Goal: Task Accomplishment & Management: Manage account settings

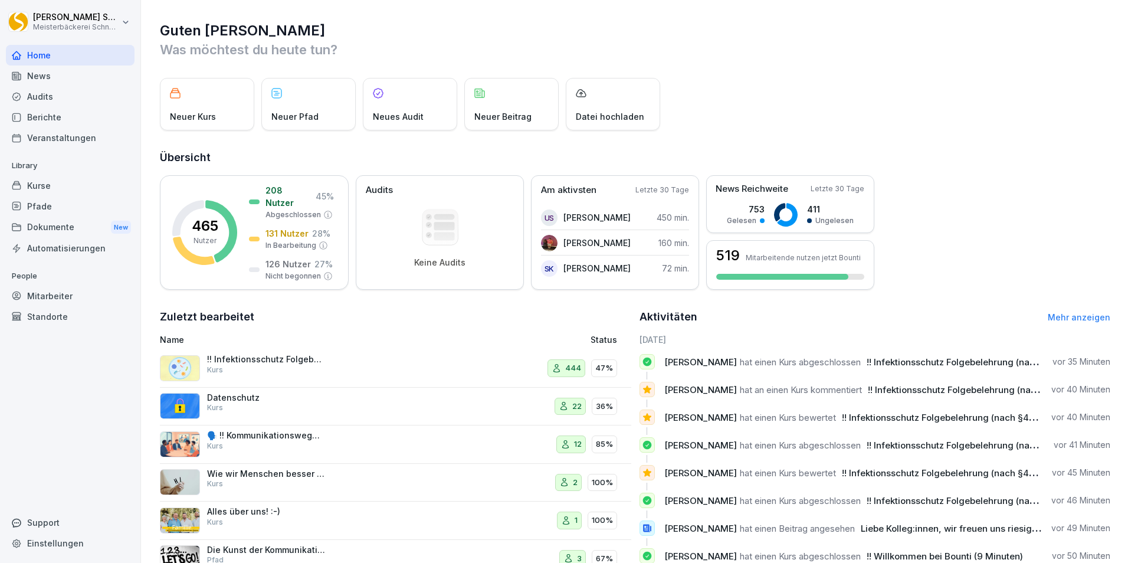
click at [1017, 159] on h2 "Übersicht" at bounding box center [635, 157] width 951 height 17
click at [185, 367] on img at bounding box center [180, 368] width 40 height 26
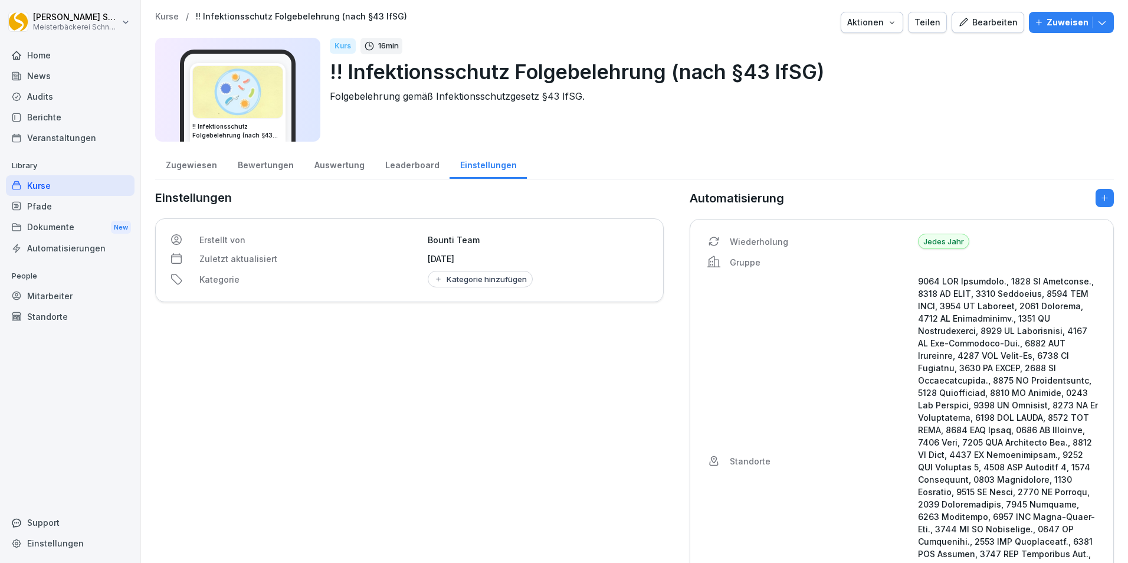
click at [392, 169] on div "Leaderboard" at bounding box center [412, 164] width 75 height 30
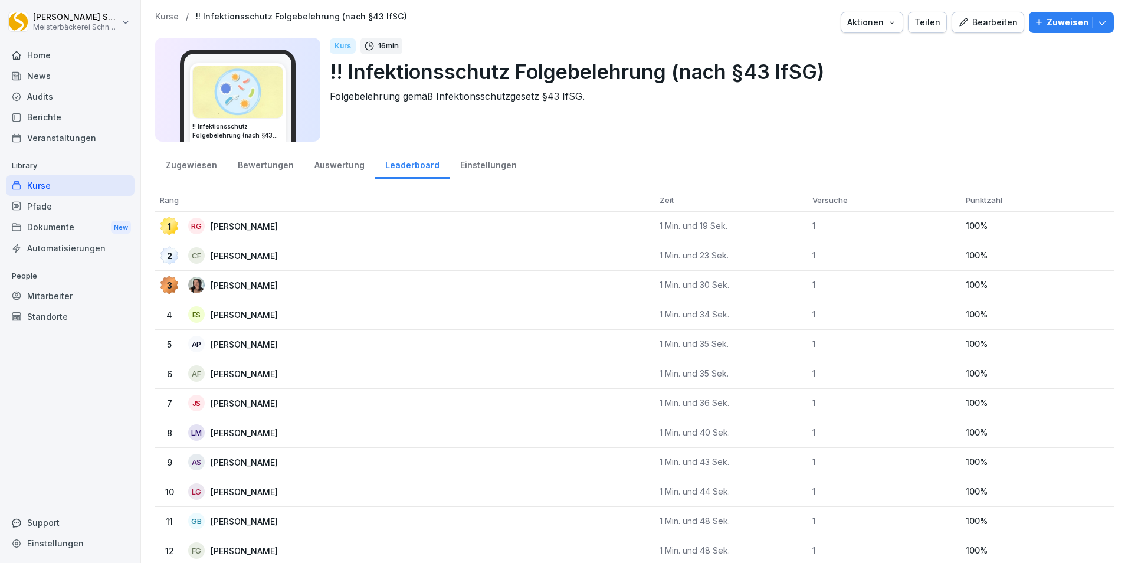
click at [270, 165] on div "Bewertungen" at bounding box center [265, 164] width 77 height 30
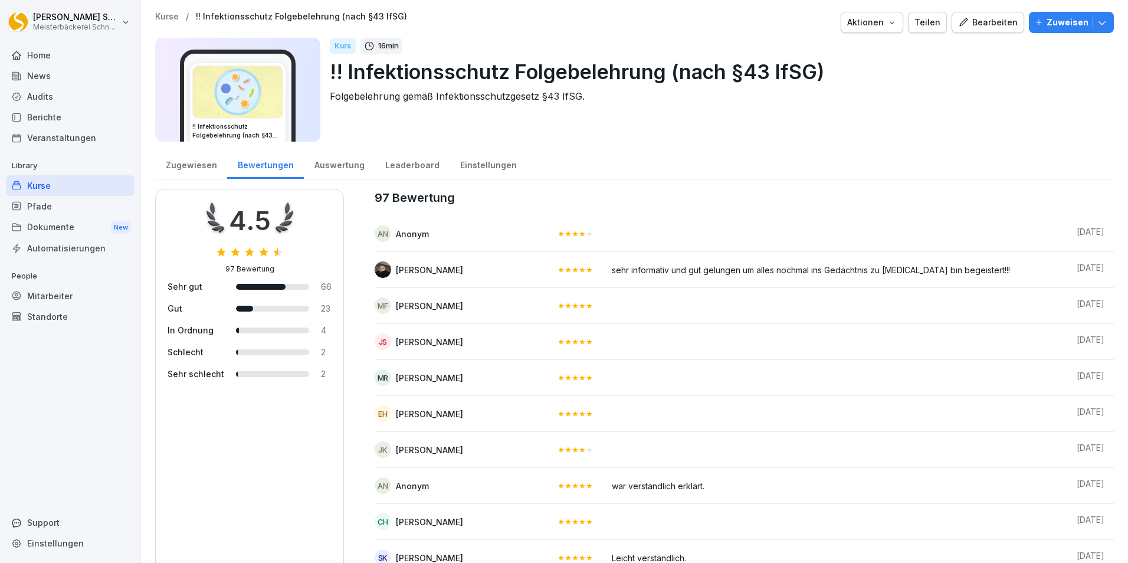
click at [340, 162] on div "Auswertung" at bounding box center [339, 164] width 71 height 30
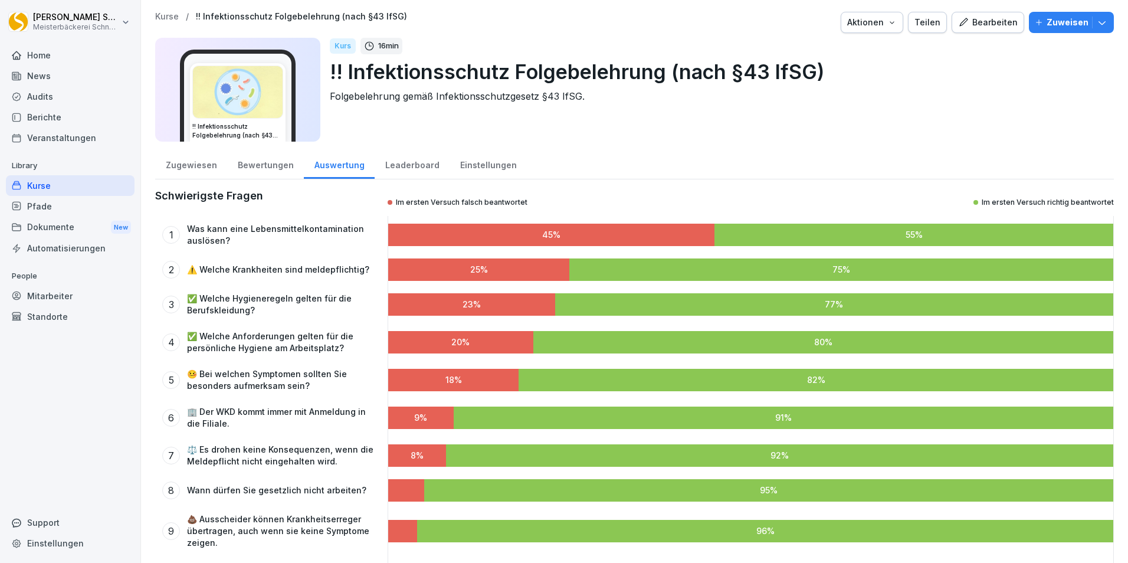
click at [411, 174] on div "Leaderboard" at bounding box center [412, 164] width 75 height 30
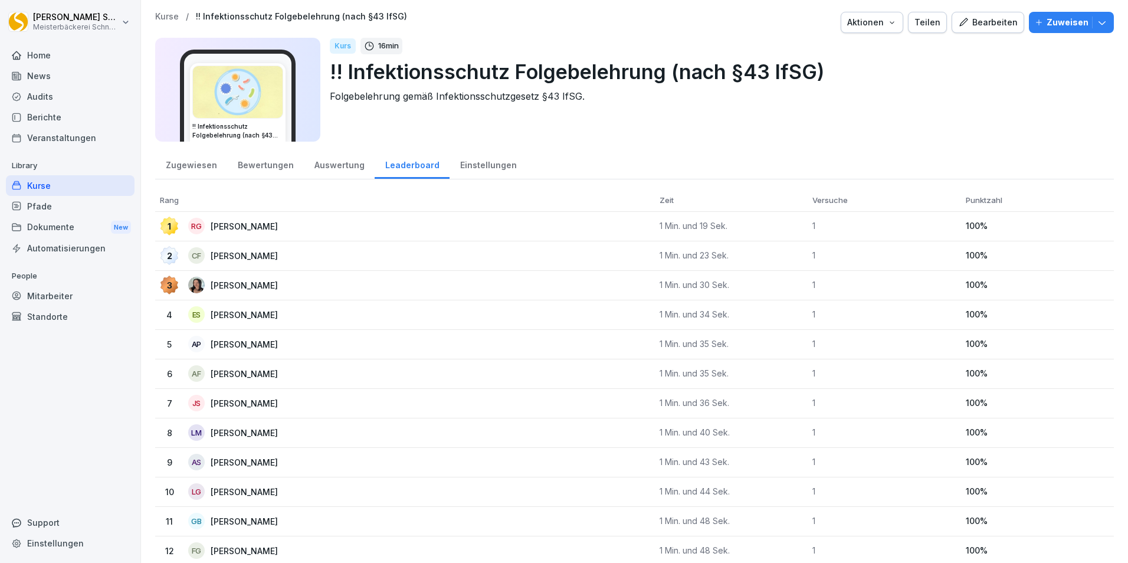
click at [485, 165] on div "Einstellungen" at bounding box center [488, 164] width 77 height 30
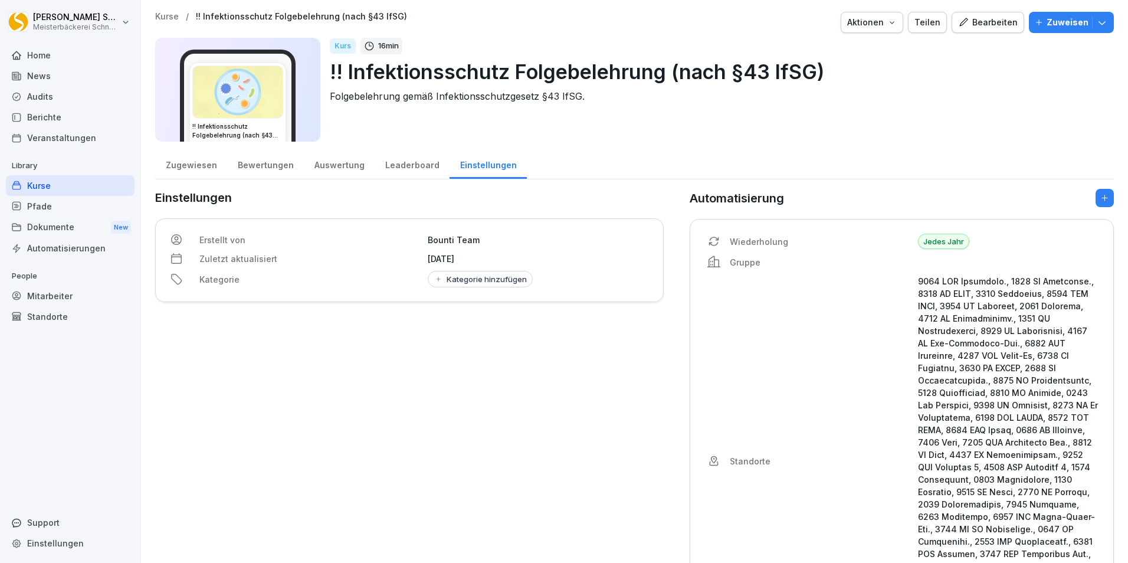
click at [195, 174] on div "Zugewiesen" at bounding box center [191, 164] width 72 height 30
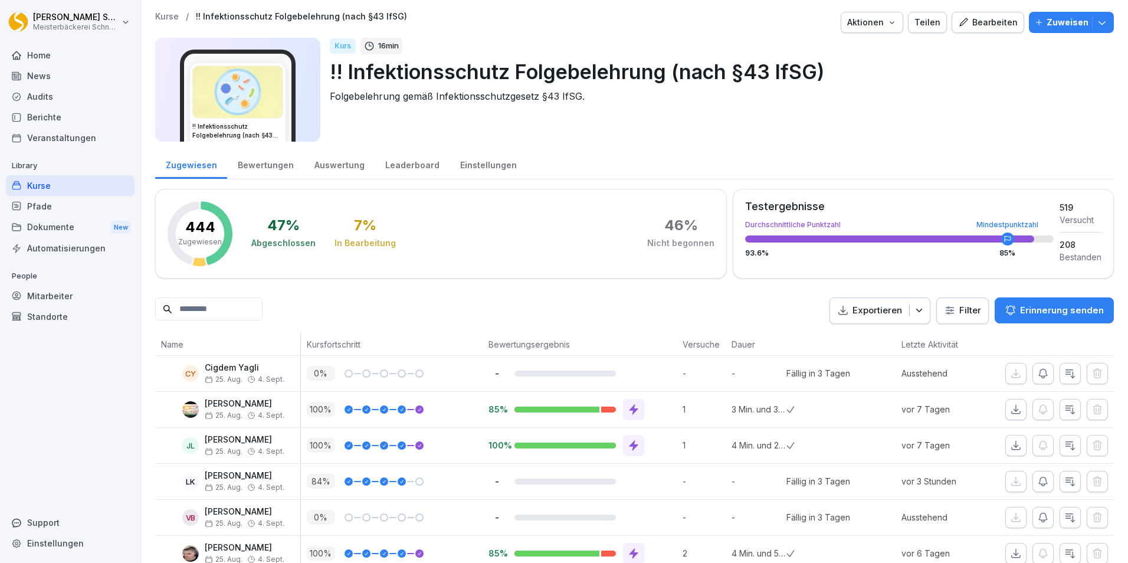
click at [96, 187] on div "Kurse" at bounding box center [70, 185] width 129 height 21
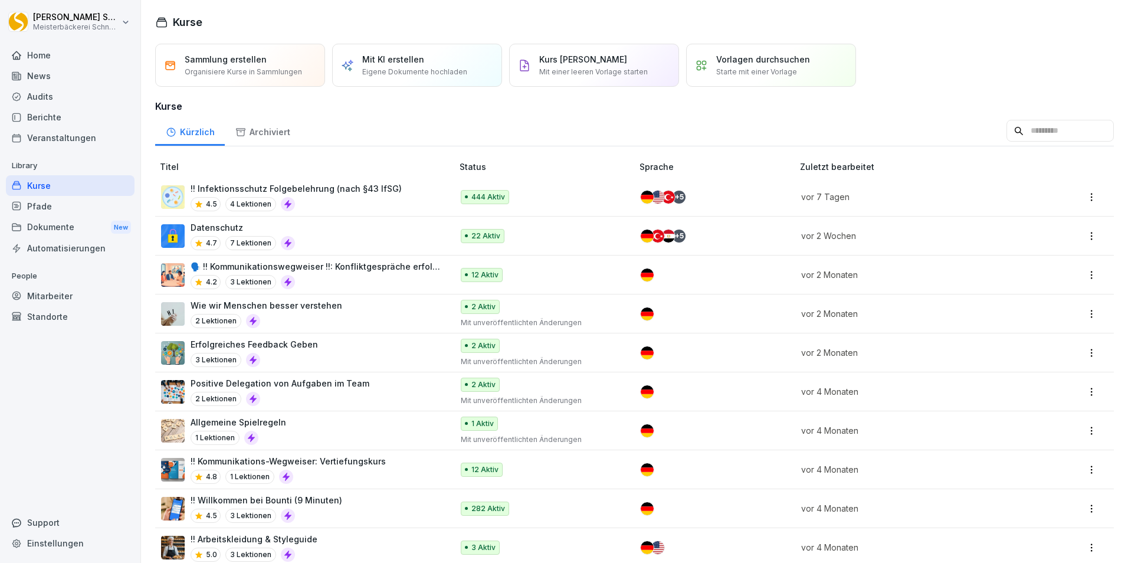
click at [366, 232] on div "Datenschutz 4.7 7 Lektionen" at bounding box center [301, 235] width 280 height 29
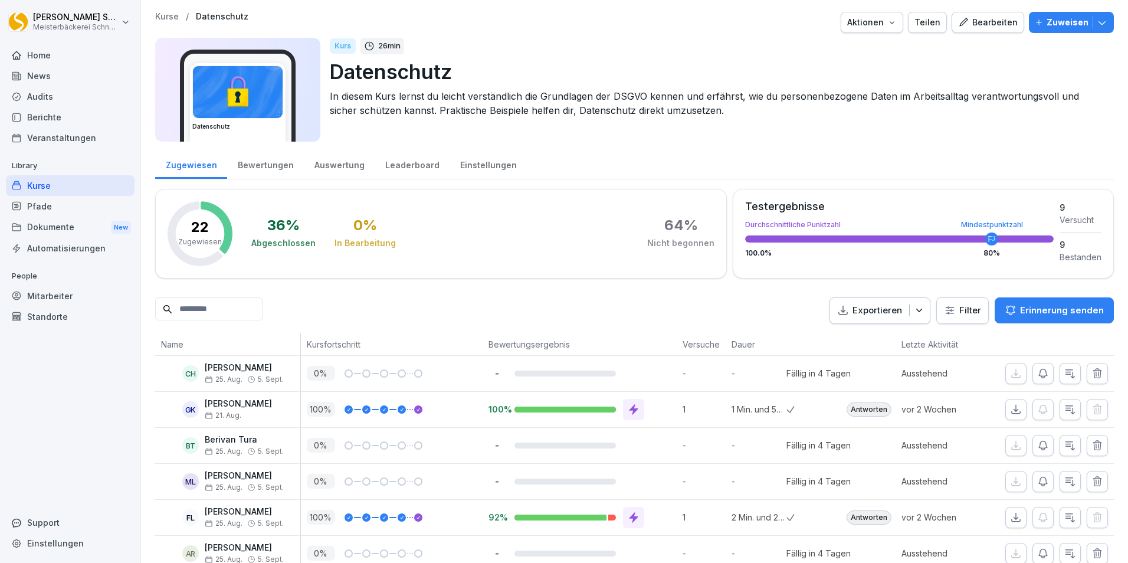
click at [1072, 314] on p "Erinnerung senden" at bounding box center [1062, 310] width 84 height 13
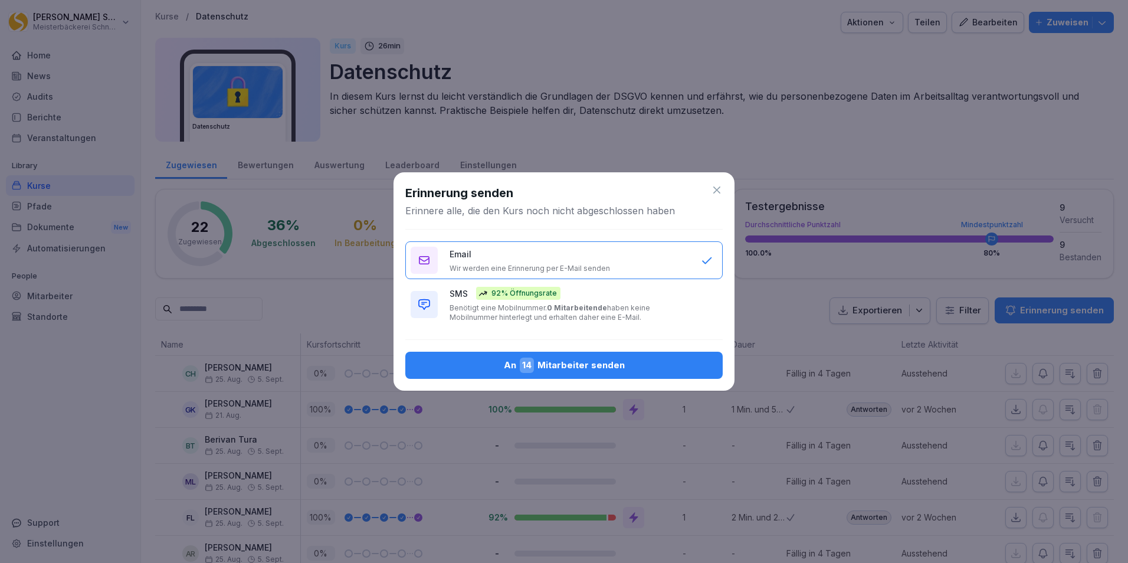
click at [530, 303] on div "SMS 92% Öffnungsrate Benötigt eine Mobilnummer. 0 Mitarbeitende haben keine Mob…" at bounding box center [570, 304] width 240 height 35
click at [636, 368] on div "An 14 Mitarbeiter senden" at bounding box center [564, 365] width 299 height 15
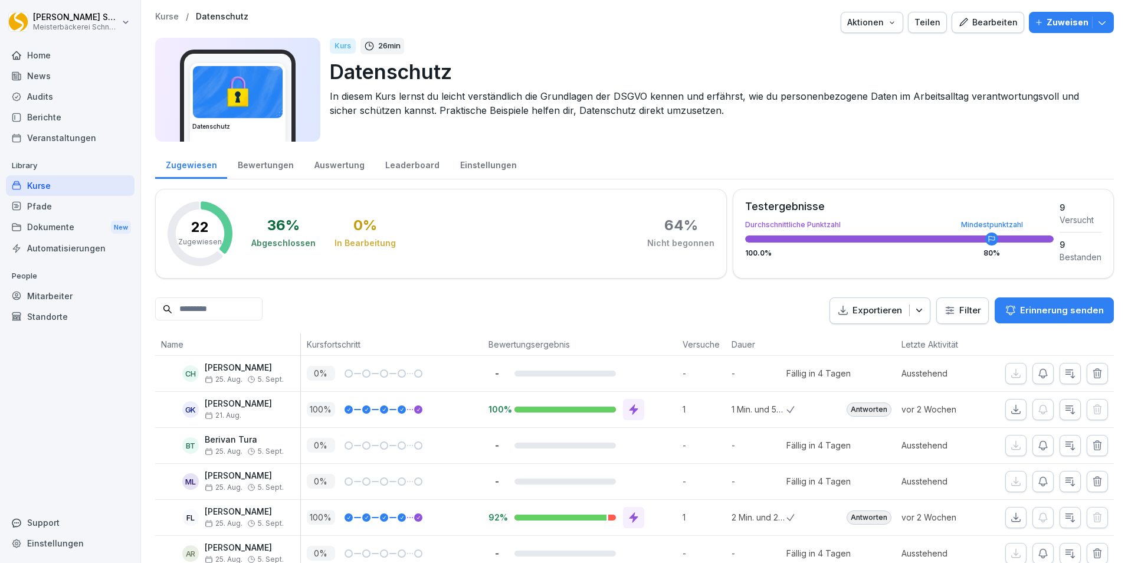
click at [479, 158] on div "Einstellungen" at bounding box center [488, 164] width 77 height 30
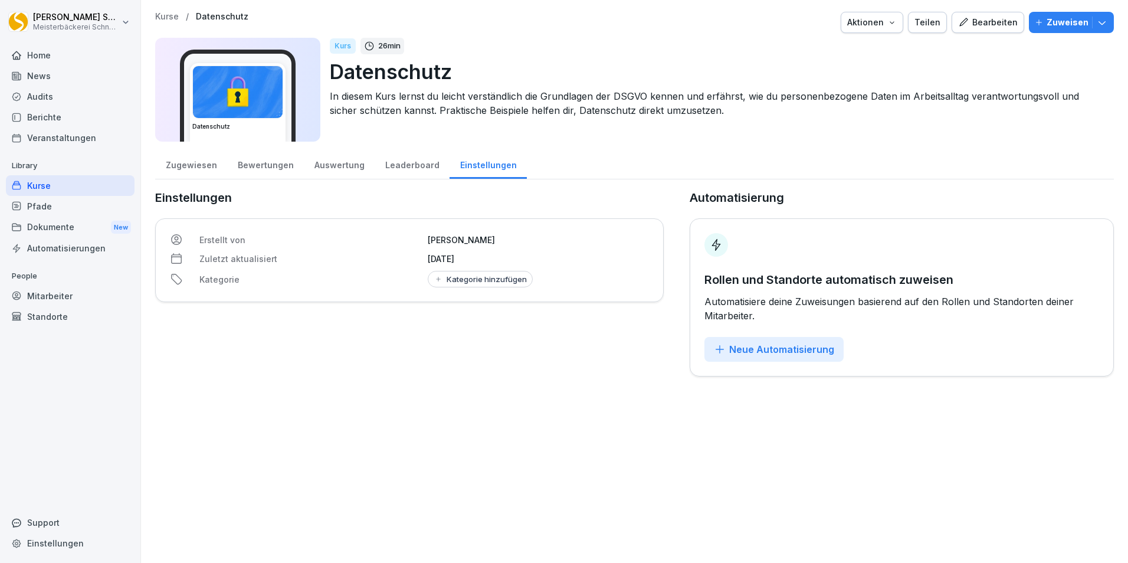
click at [422, 166] on div "Leaderboard" at bounding box center [412, 164] width 75 height 30
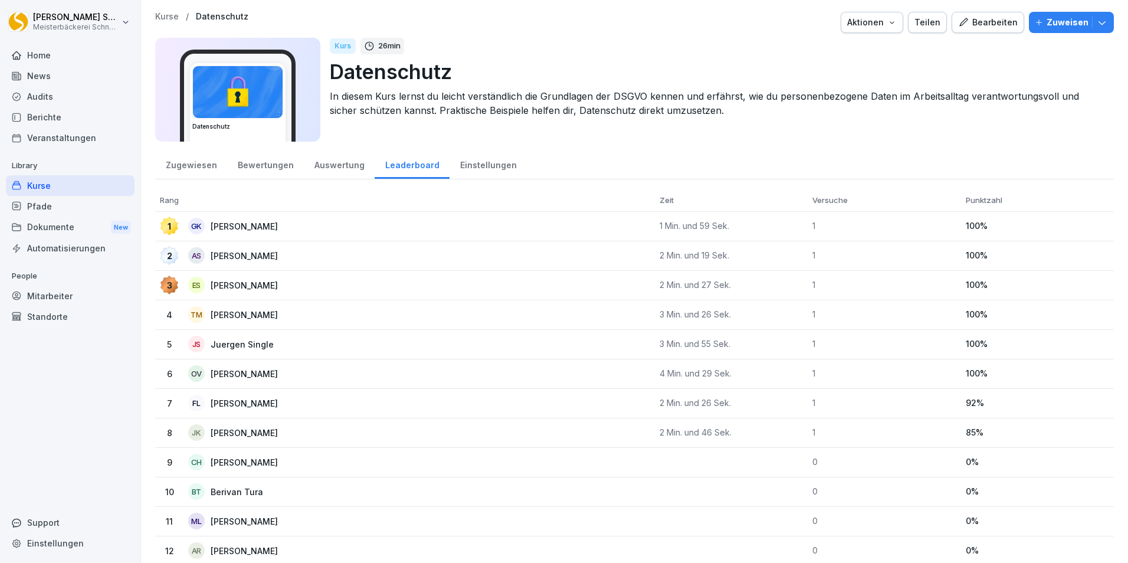
click at [337, 165] on div "Auswertung" at bounding box center [339, 164] width 71 height 30
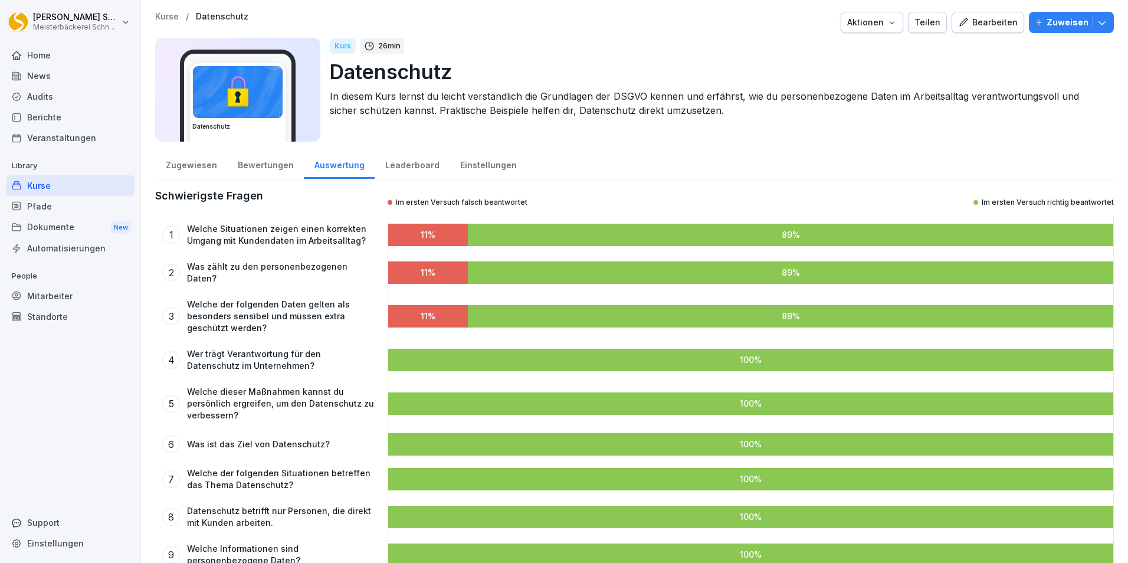
click at [257, 166] on div "Bewertungen" at bounding box center [265, 164] width 77 height 30
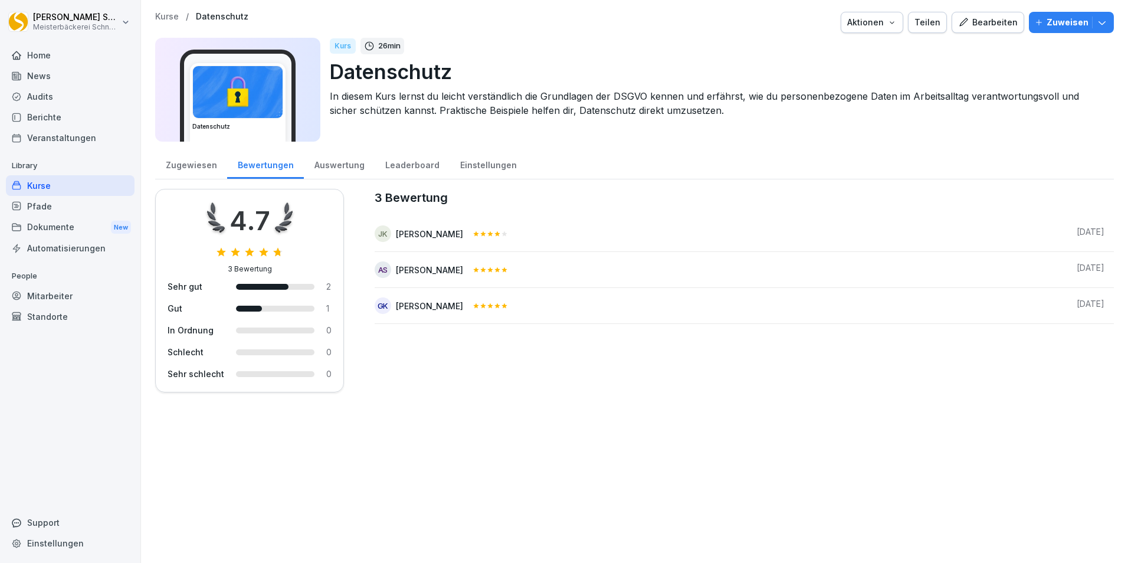
click at [70, 59] on div "Home" at bounding box center [70, 55] width 129 height 21
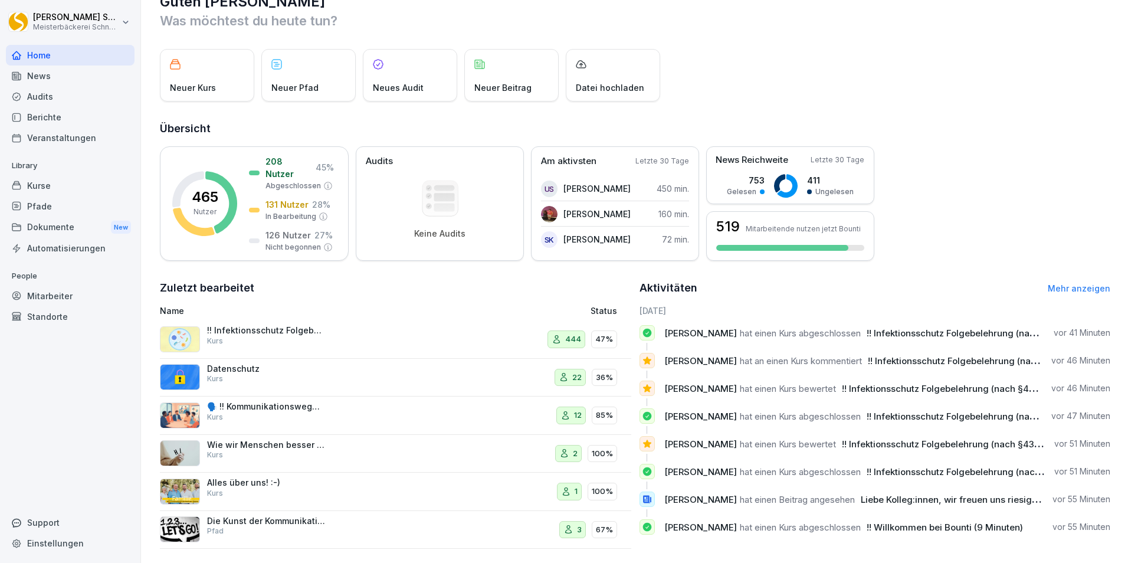
scroll to position [45, 0]
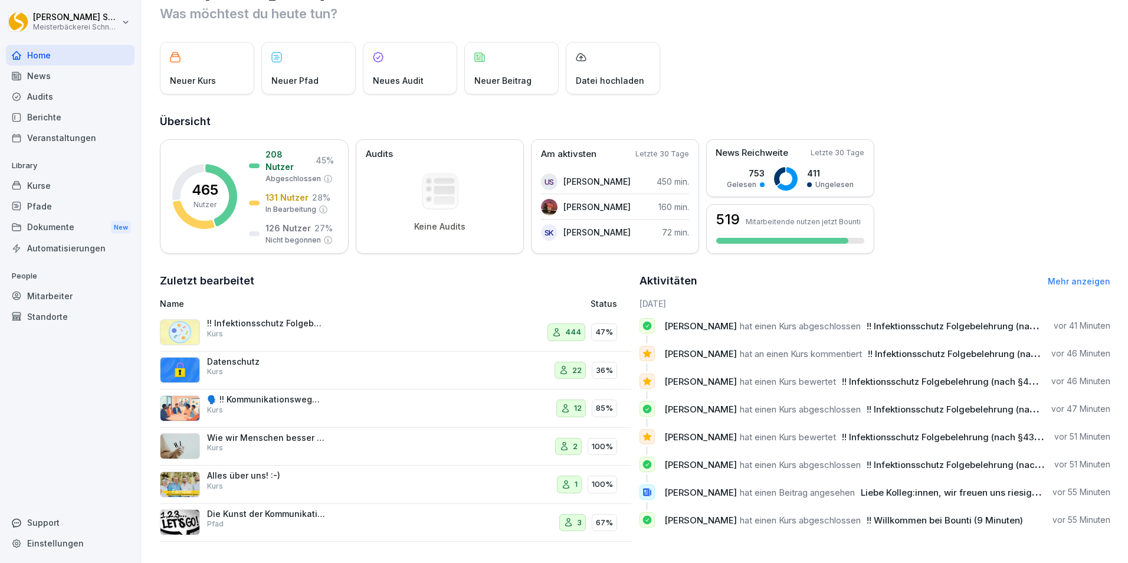
click at [63, 291] on div "Mitarbeiter" at bounding box center [70, 296] width 129 height 21
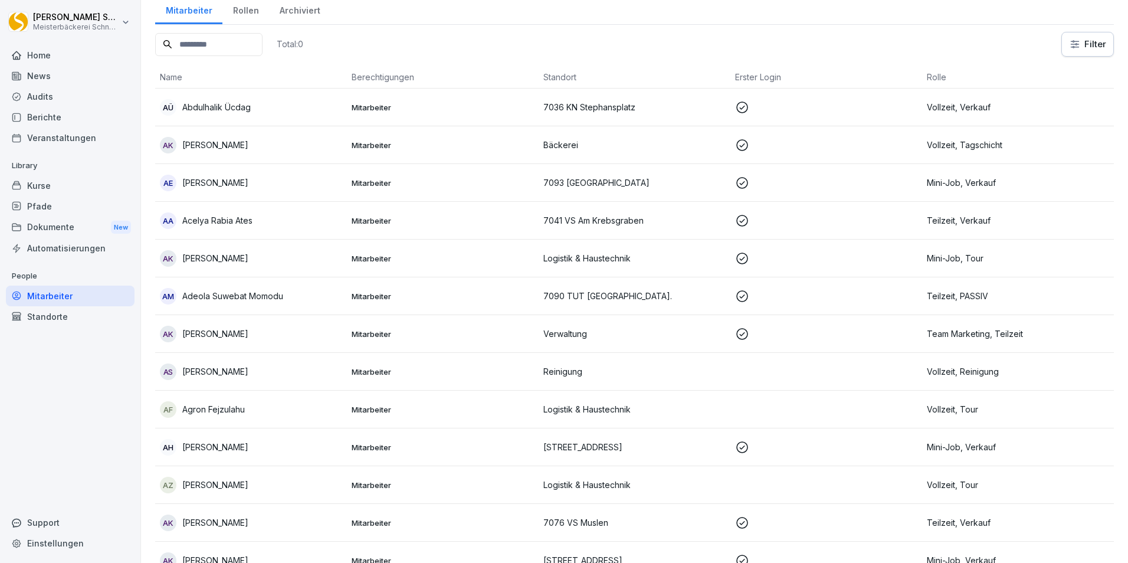
scroll to position [12, 0]
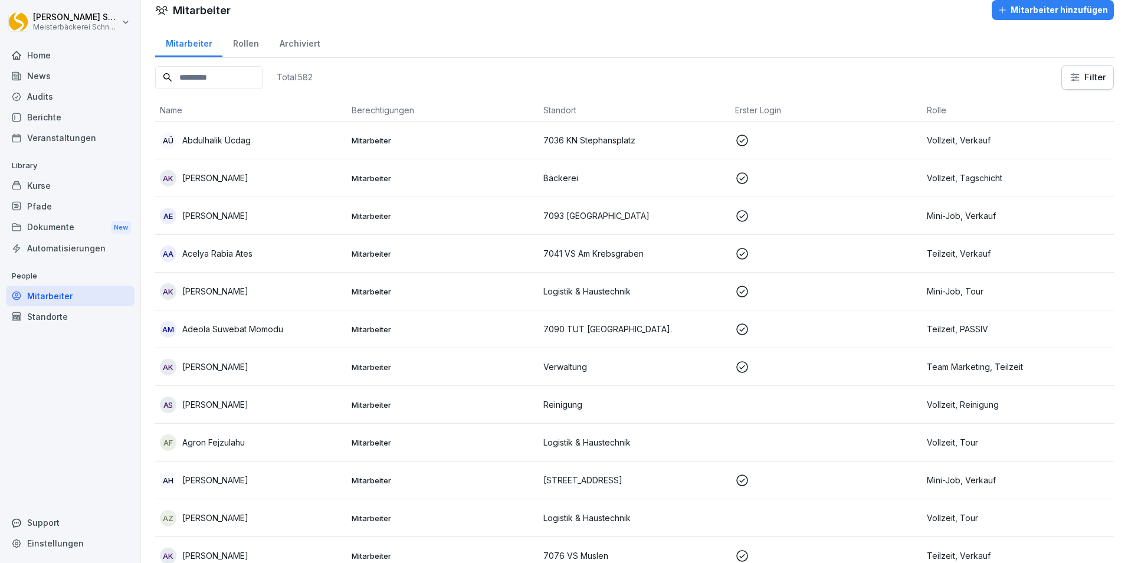
click at [259, 82] on input at bounding box center [208, 77] width 107 height 23
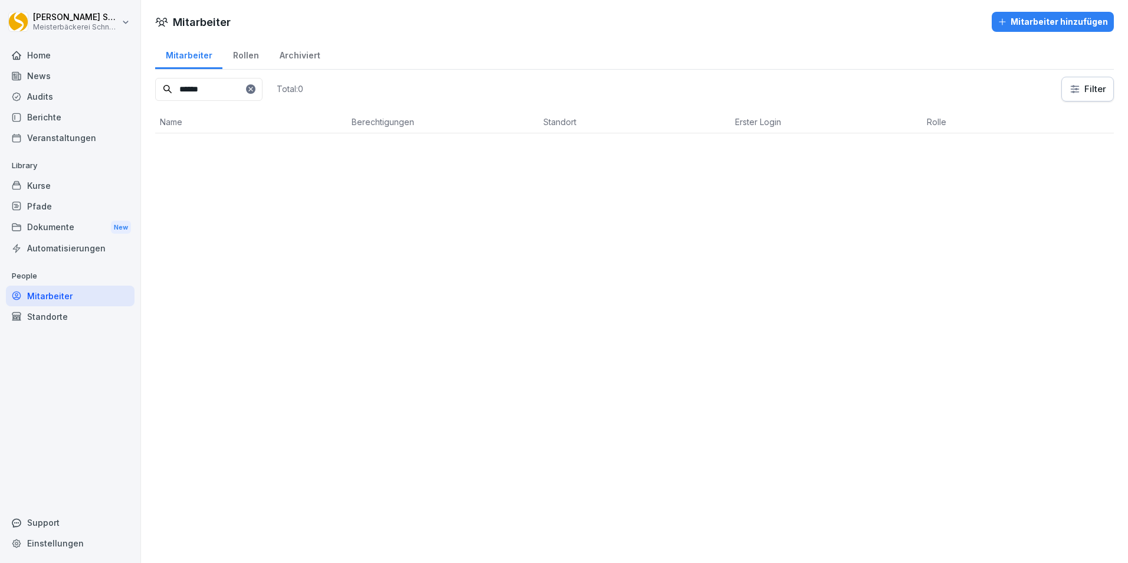
type input "******"
click at [254, 89] on icon at bounding box center [250, 89] width 7 height 7
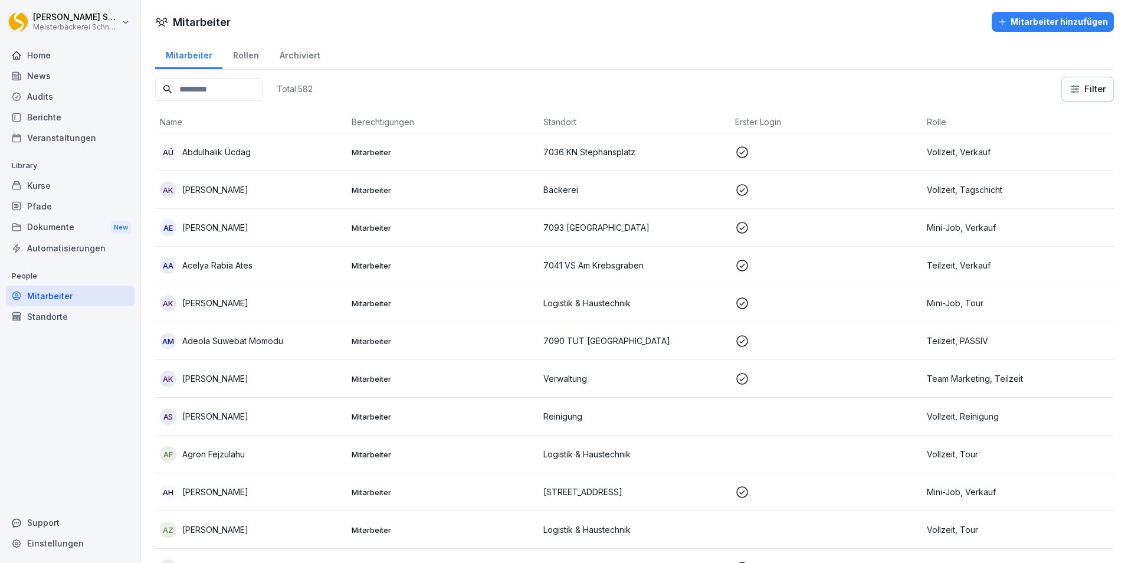
click at [63, 52] on div "Home" at bounding box center [70, 55] width 129 height 21
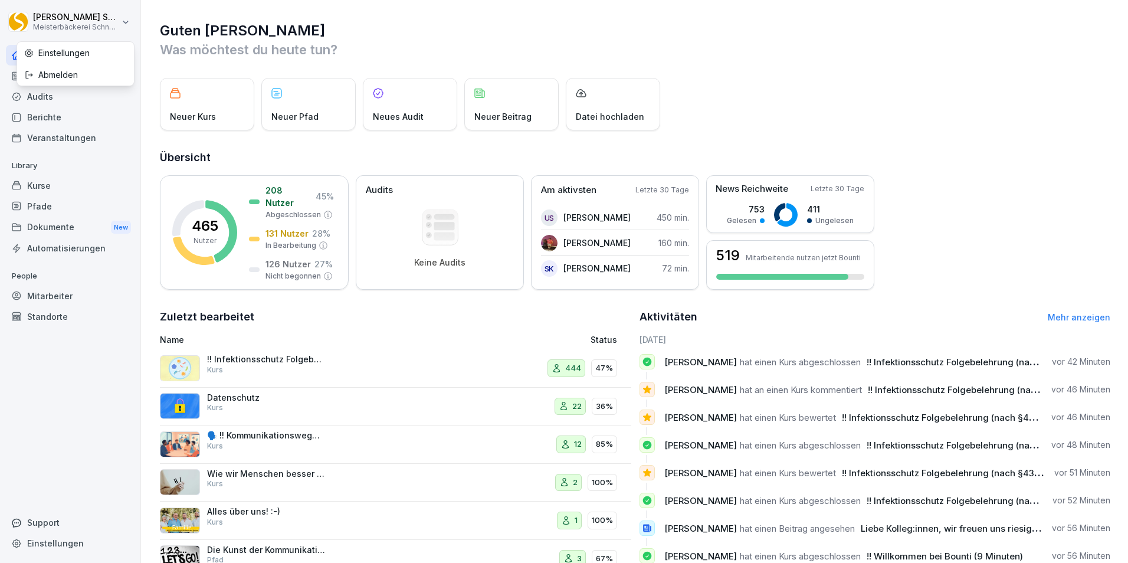
click at [132, 23] on html "Eric Schneckenburger Meisterbäckerei Schneckenburger Home News Audits Berichte …" at bounding box center [564, 281] width 1128 height 563
click at [71, 71] on div "Abmelden" at bounding box center [75, 75] width 117 height 22
